Goal: Transaction & Acquisition: Purchase product/service

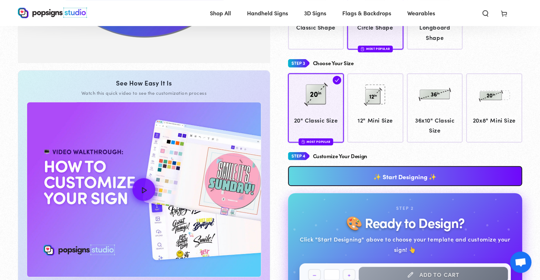
scroll to position [253, 0]
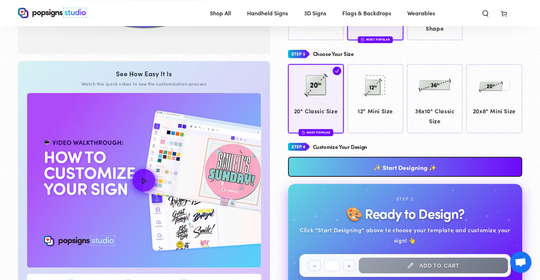
click at [438, 163] on link "✨ Start Designing ✨" at bounding box center [405, 167] width 234 height 20
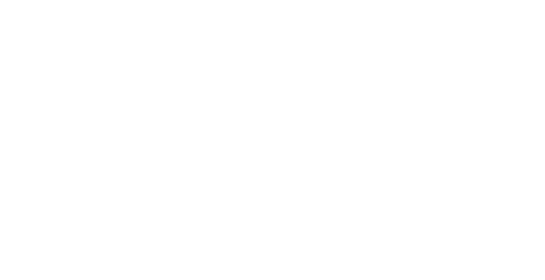
scroll to position [0, 0]
type textarea "An ancient tree with a door leading to a magical world"
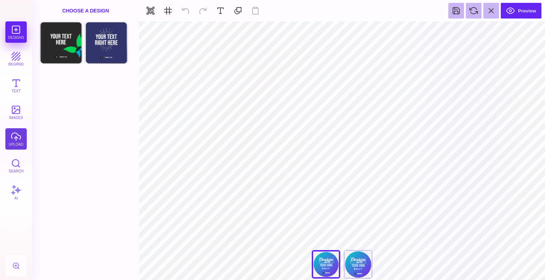
click at [11, 140] on button "upload" at bounding box center [15, 138] width 21 height 21
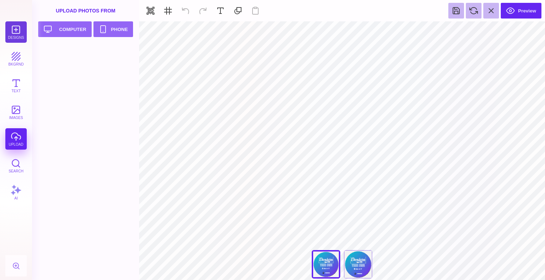
click at [15, 32] on button "Designs" at bounding box center [15, 31] width 21 height 21
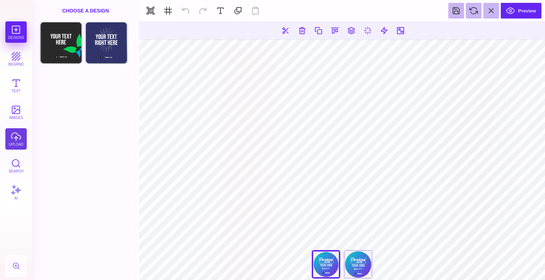
click at [13, 146] on button "upload" at bounding box center [15, 138] width 21 height 21
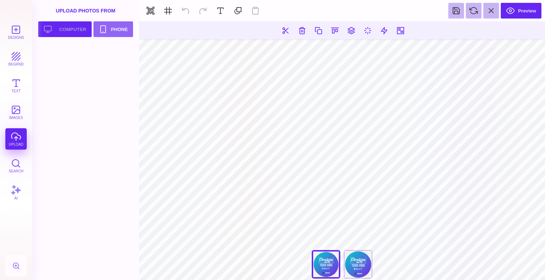
click at [73, 34] on button "Upload your artwork Computer" at bounding box center [64, 29] width 53 height 16
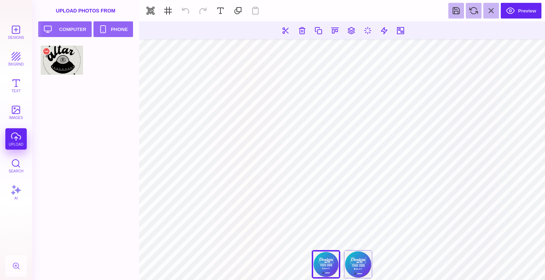
click at [72, 62] on div at bounding box center [61, 60] width 45 height 32
click at [302, 29] on button at bounding box center [302, 30] width 13 height 13
click at [331, 29] on button at bounding box center [334, 30] width 13 height 13
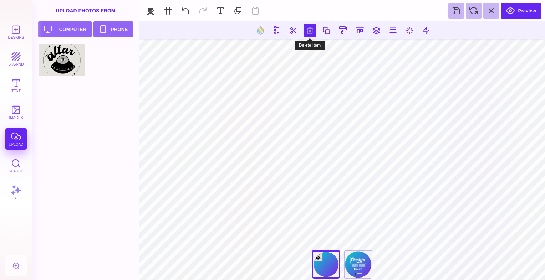
click at [310, 26] on button at bounding box center [310, 30] width 13 height 13
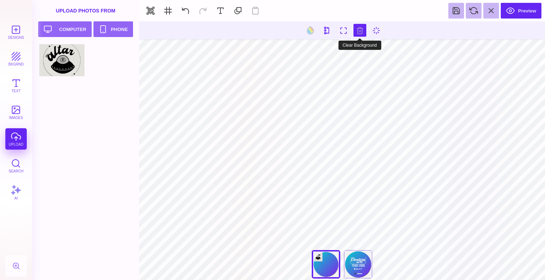
click at [363, 30] on button at bounding box center [359, 30] width 13 height 13
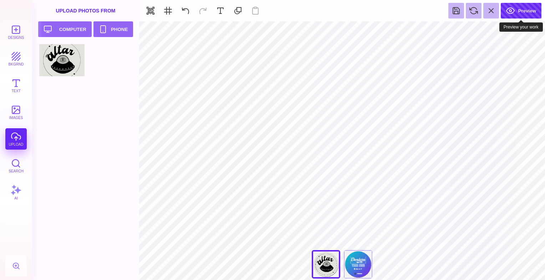
click at [514, 10] on button "Preview" at bounding box center [521, 11] width 41 height 16
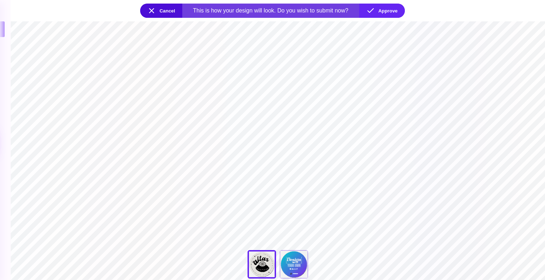
click at [158, 12] on button "Cancel" at bounding box center [161, 11] width 42 height 14
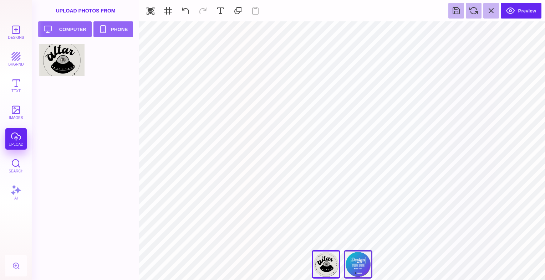
click at [356, 268] on div "Back" at bounding box center [358, 264] width 29 height 29
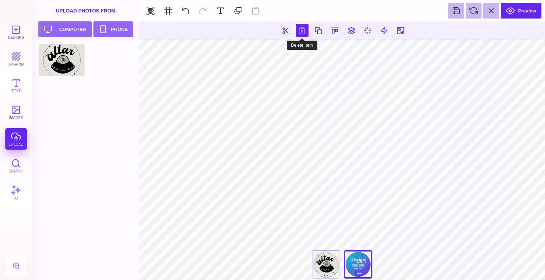
click at [303, 31] on button at bounding box center [302, 30] width 13 height 13
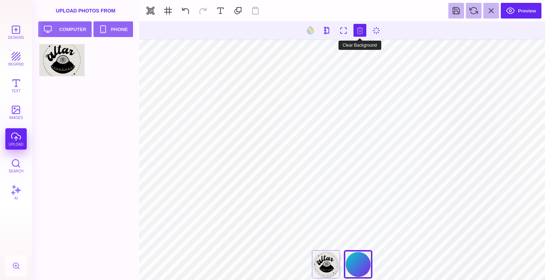
click at [357, 28] on button at bounding box center [359, 30] width 13 height 13
click at [68, 72] on div at bounding box center [61, 60] width 45 height 32
type input "#000000"
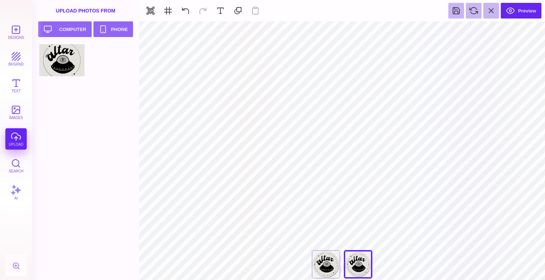
click at [513, 2] on section "Preview" at bounding box center [342, 10] width 406 height 21
click at [516, 10] on button "Preview" at bounding box center [521, 11] width 41 height 16
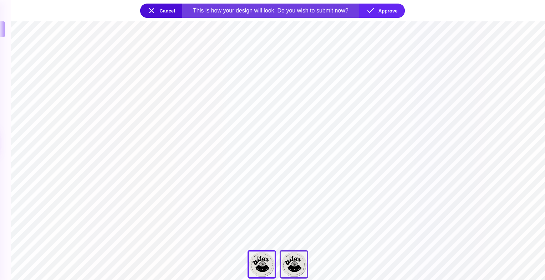
click at [301, 258] on div "Back" at bounding box center [294, 264] width 29 height 29
click at [391, 10] on button "Approve" at bounding box center [382, 11] width 46 height 14
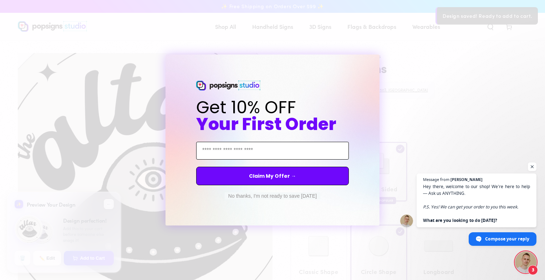
click at [251, 155] on input "Email Address" at bounding box center [272, 151] width 153 height 18
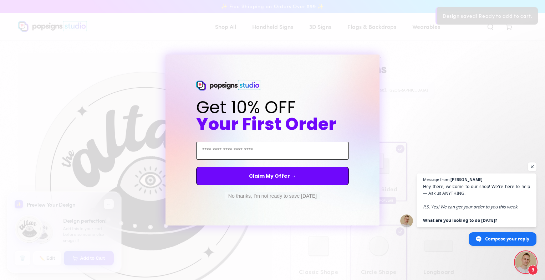
type input "**********"
click at [256, 179] on button "Claim My Offer →" at bounding box center [272, 176] width 153 height 19
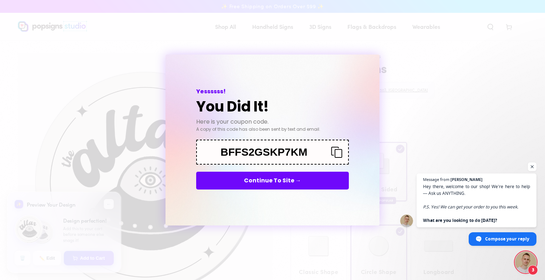
click at [336, 153] on icon "Copy coupon code" at bounding box center [333, 152] width 17 height 11
click at [305, 180] on button "Continue To Site →" at bounding box center [272, 181] width 153 height 18
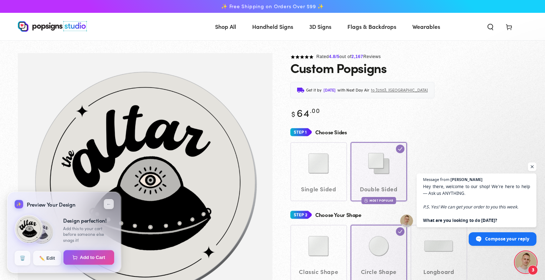
click at [82, 260] on button "Add to Cart" at bounding box center [88, 257] width 51 height 15
select select "**********"
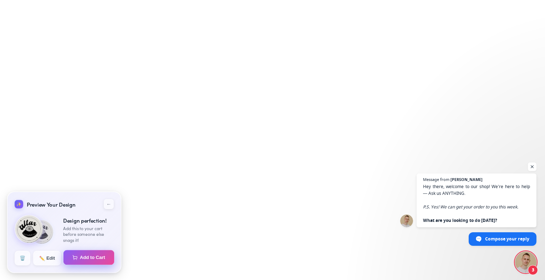
select select "**********"
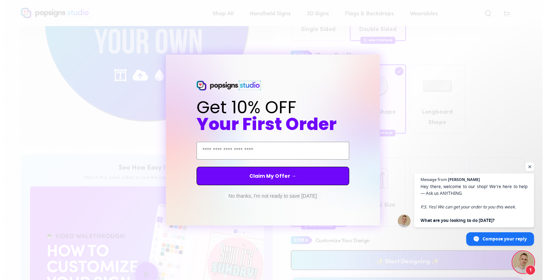
scroll to position [162, 0]
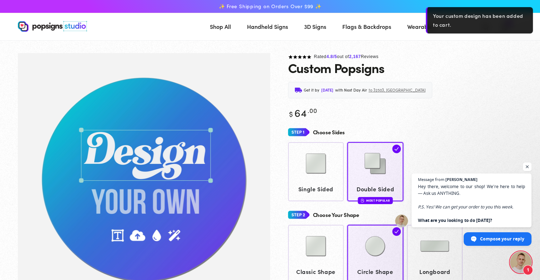
click at [487, 67] on div "Custom Popsigns" at bounding box center [405, 68] width 234 height 14
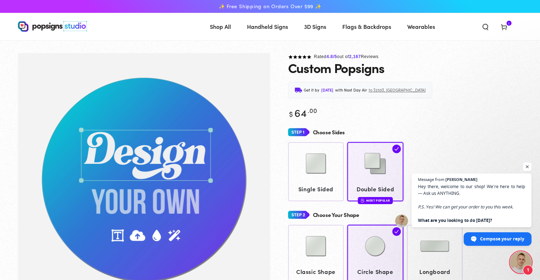
click at [503, 32] on span "Cart 1 1 item" at bounding box center [503, 27] width 19 height 16
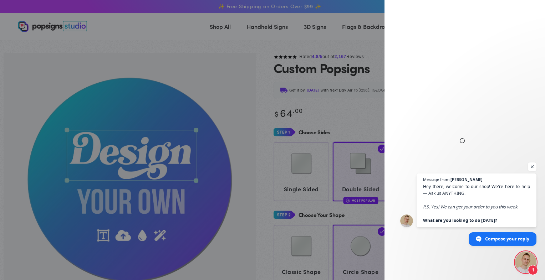
select select "**********"
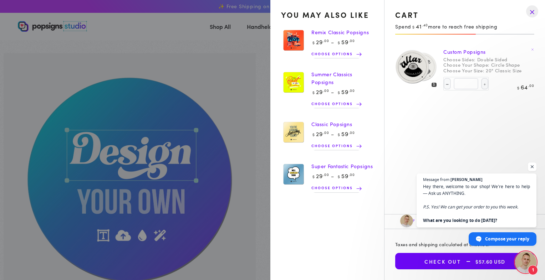
click at [451, 260] on button "Check out $57.60 USD" at bounding box center [464, 261] width 139 height 16
